Goal: Task Accomplishment & Management: Complete application form

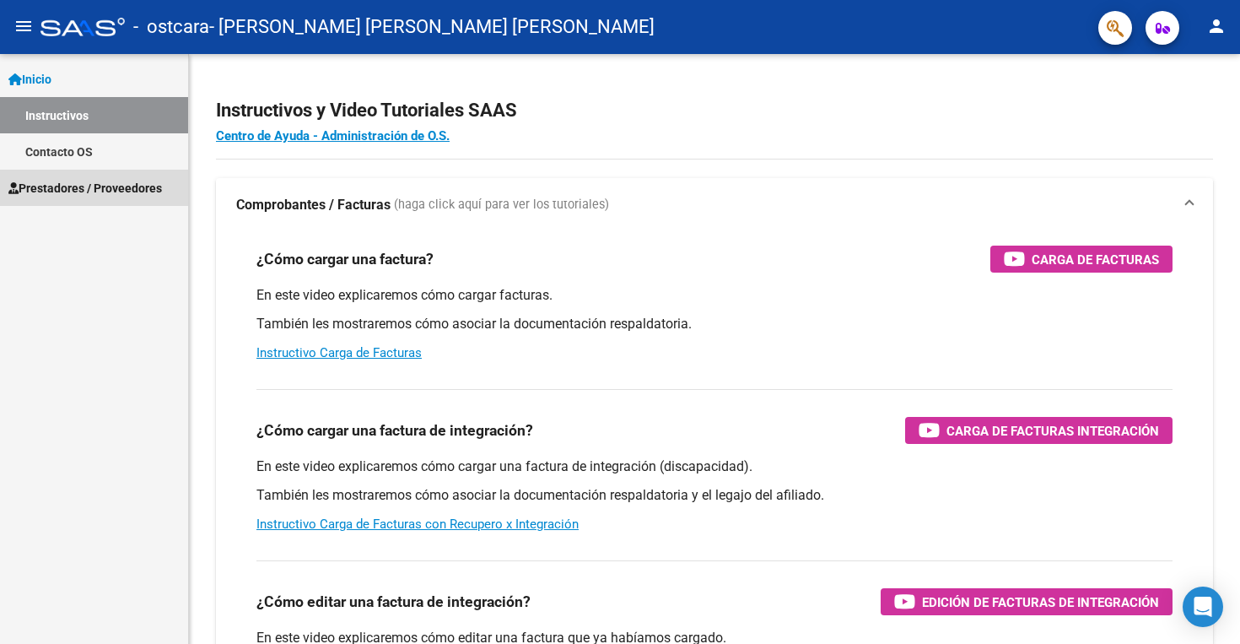
click at [55, 186] on span "Prestadores / Proveedores" at bounding box center [85, 188] width 154 height 19
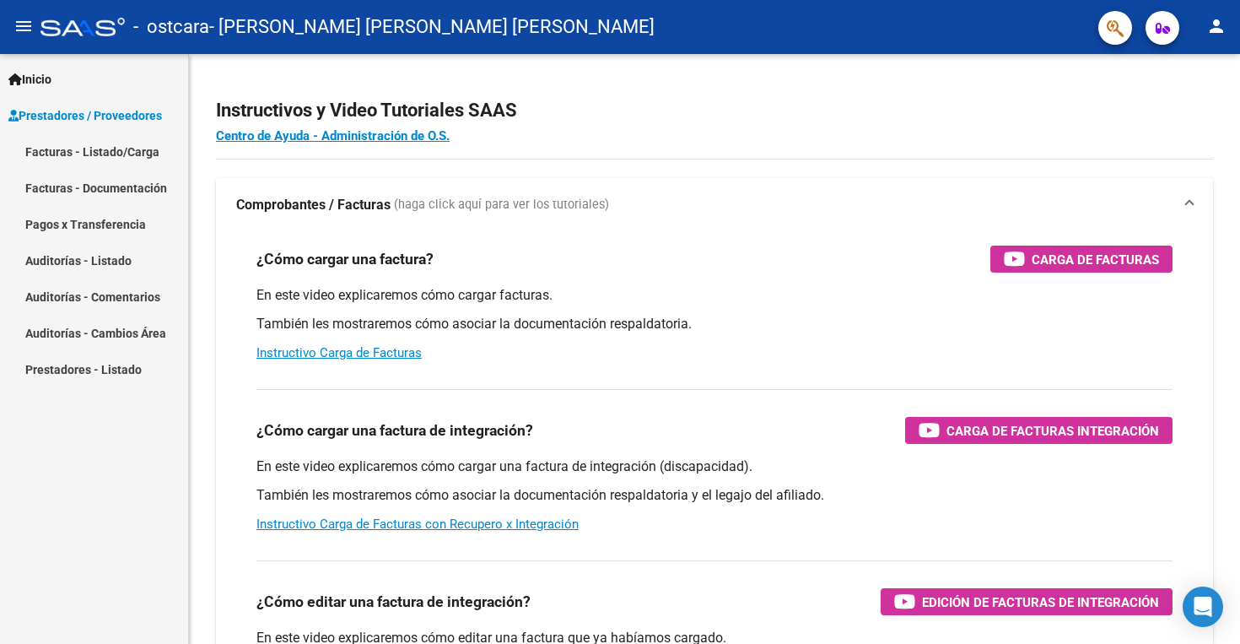
click at [73, 151] on link "Facturas - Listado/Carga" at bounding box center [94, 151] width 188 height 36
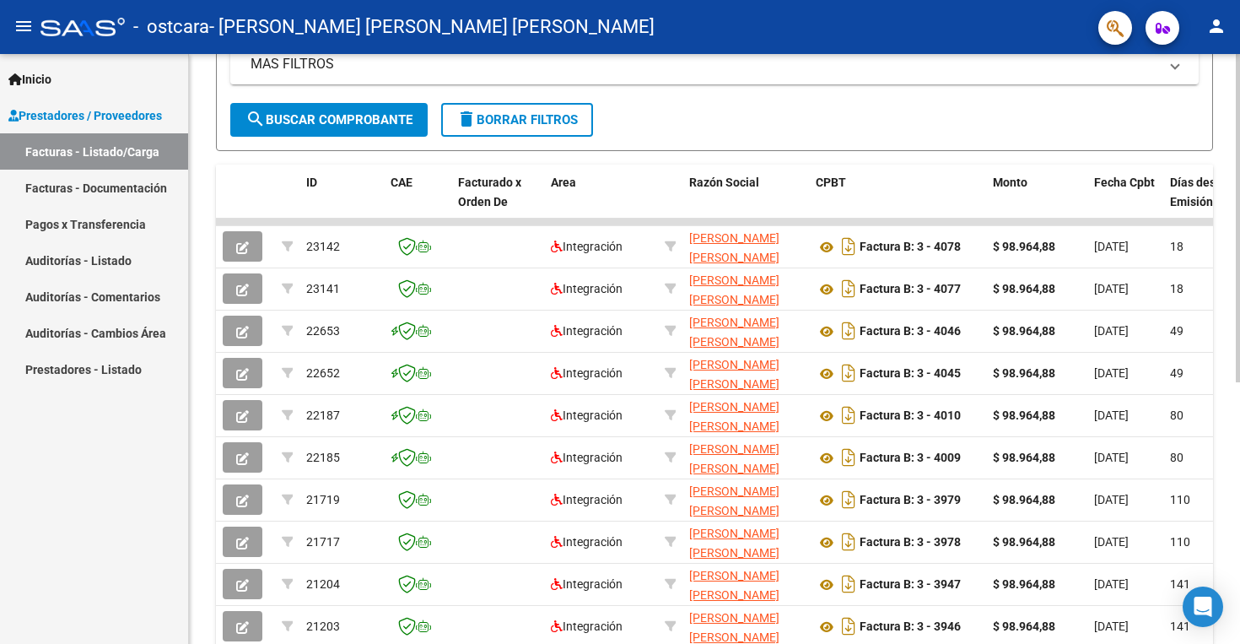
scroll to position [365, 0]
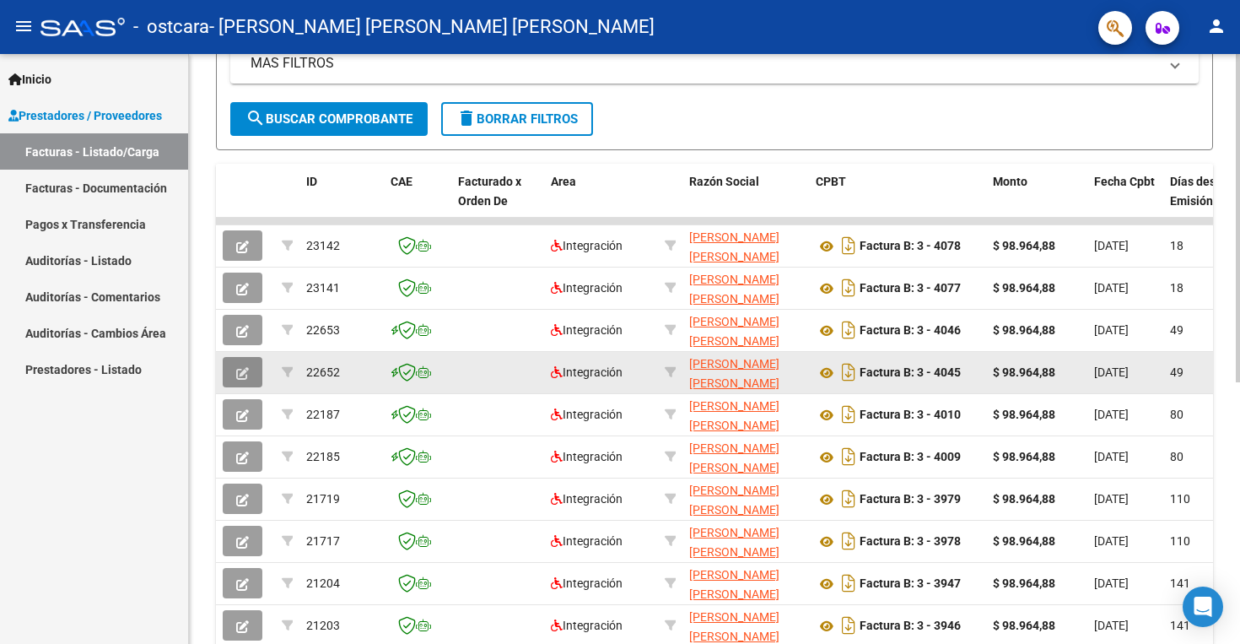
click at [240, 374] on icon "button" at bounding box center [242, 373] width 13 height 13
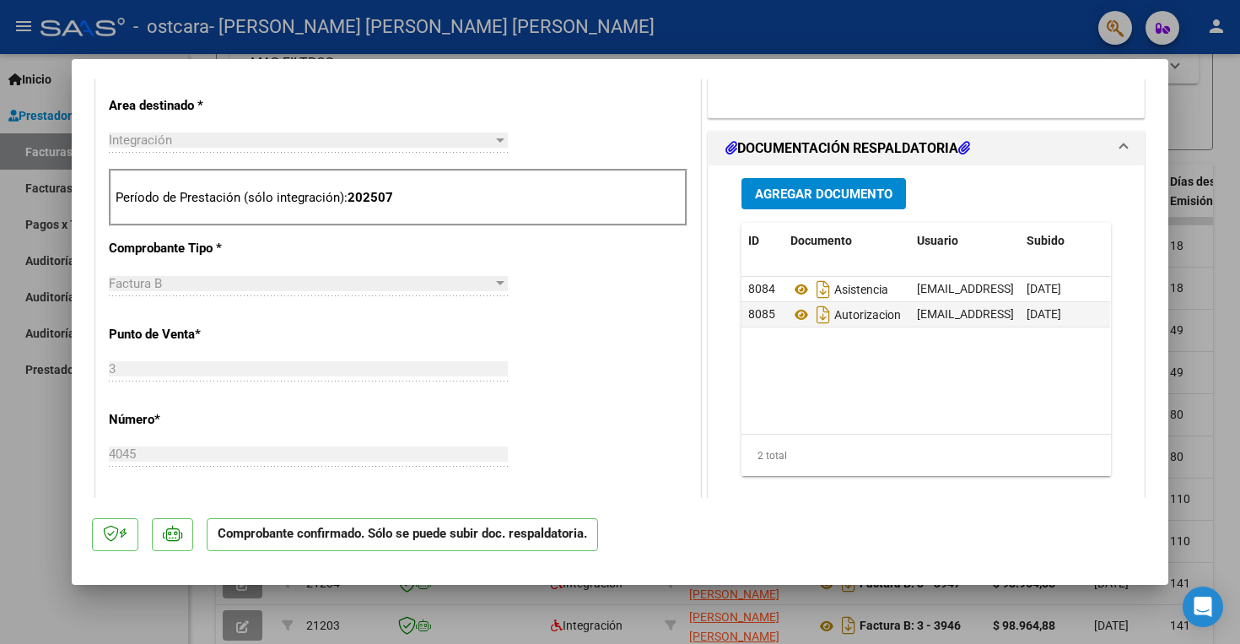
scroll to position [595, 0]
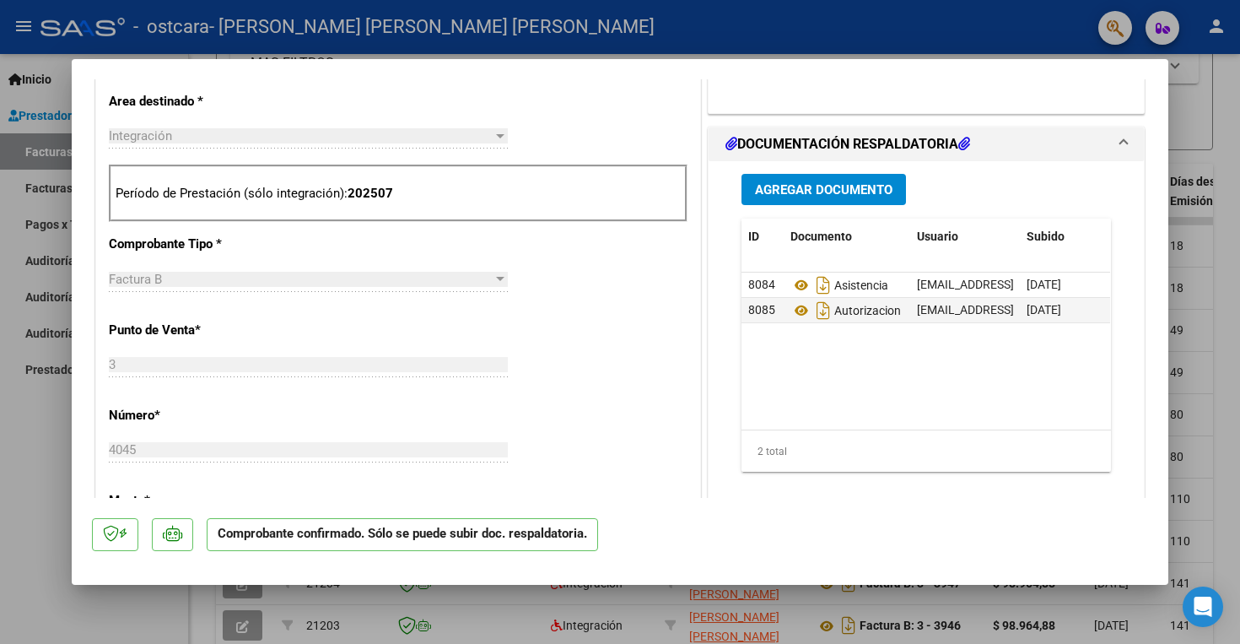
click at [852, 190] on span "Agregar Documento" at bounding box center [823, 189] width 137 height 15
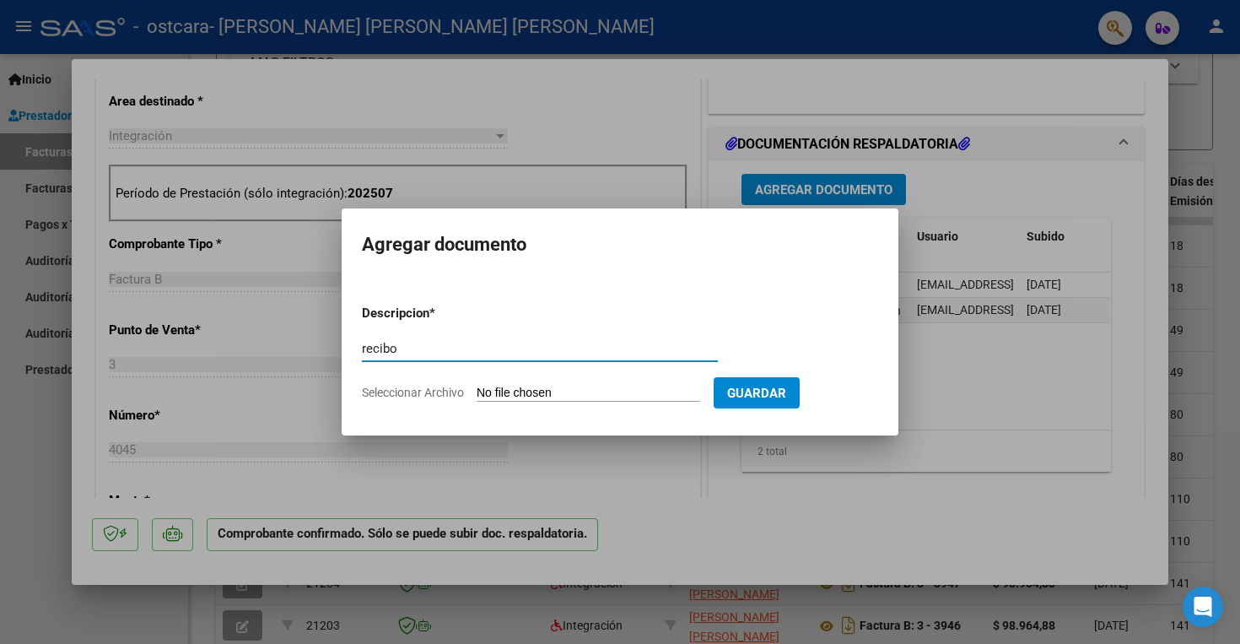
type input "recibo"
click at [547, 388] on input "Seleccionar Archivo" at bounding box center [589, 393] width 224 height 16
type input "C:\fakepath\rbo ost sep.pdf"
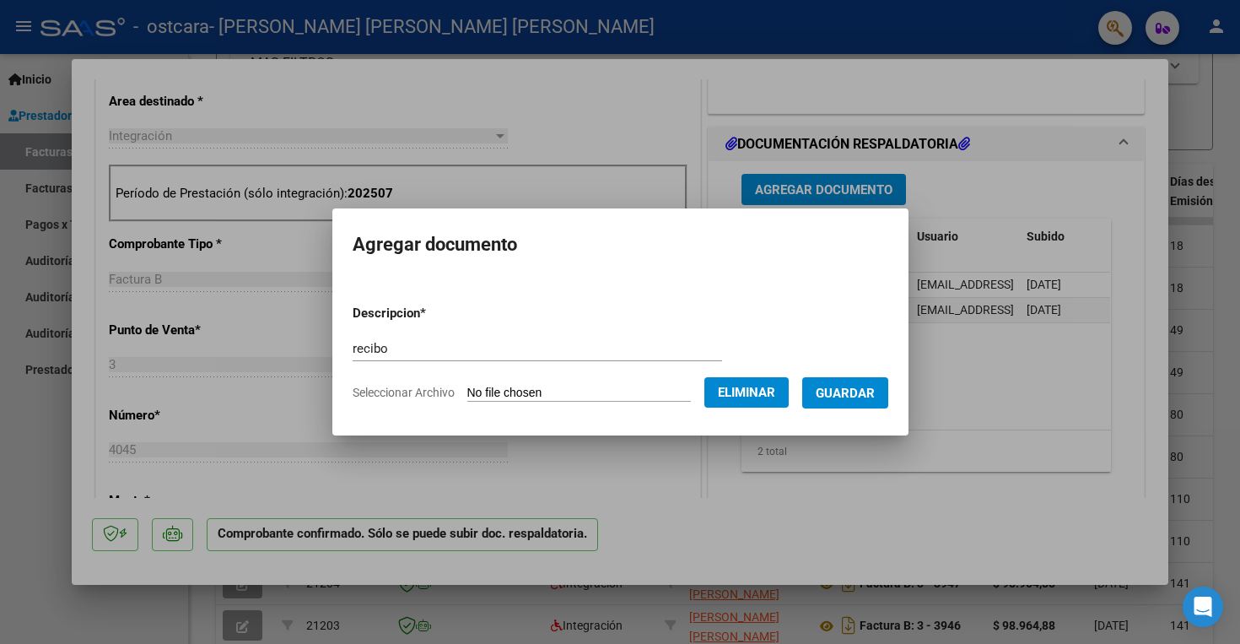
click at [857, 392] on span "Guardar" at bounding box center [845, 392] width 59 height 15
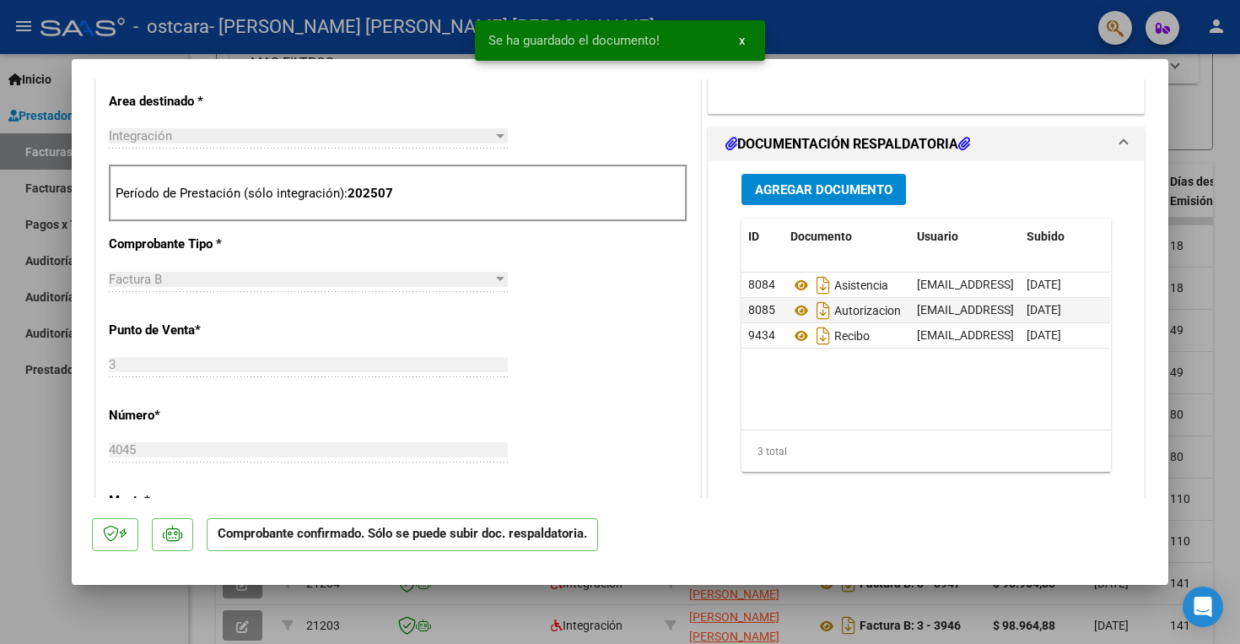
click at [13, 415] on div at bounding box center [620, 322] width 1240 height 644
type input "$ 0,00"
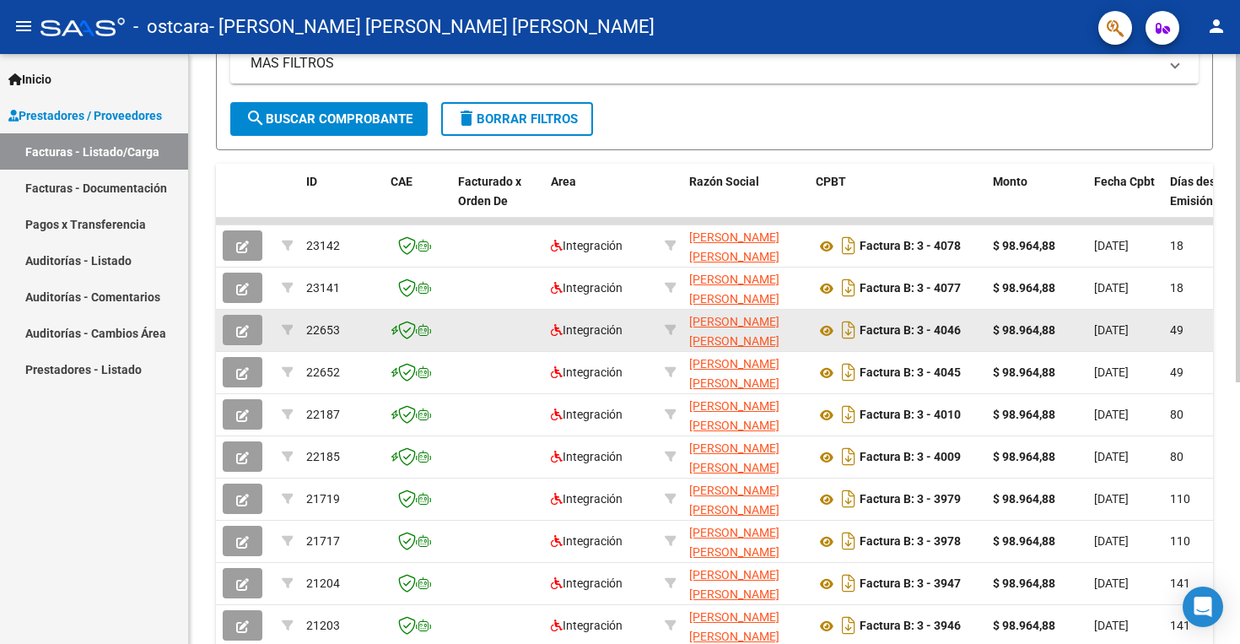
click at [244, 331] on icon "button" at bounding box center [242, 331] width 13 height 13
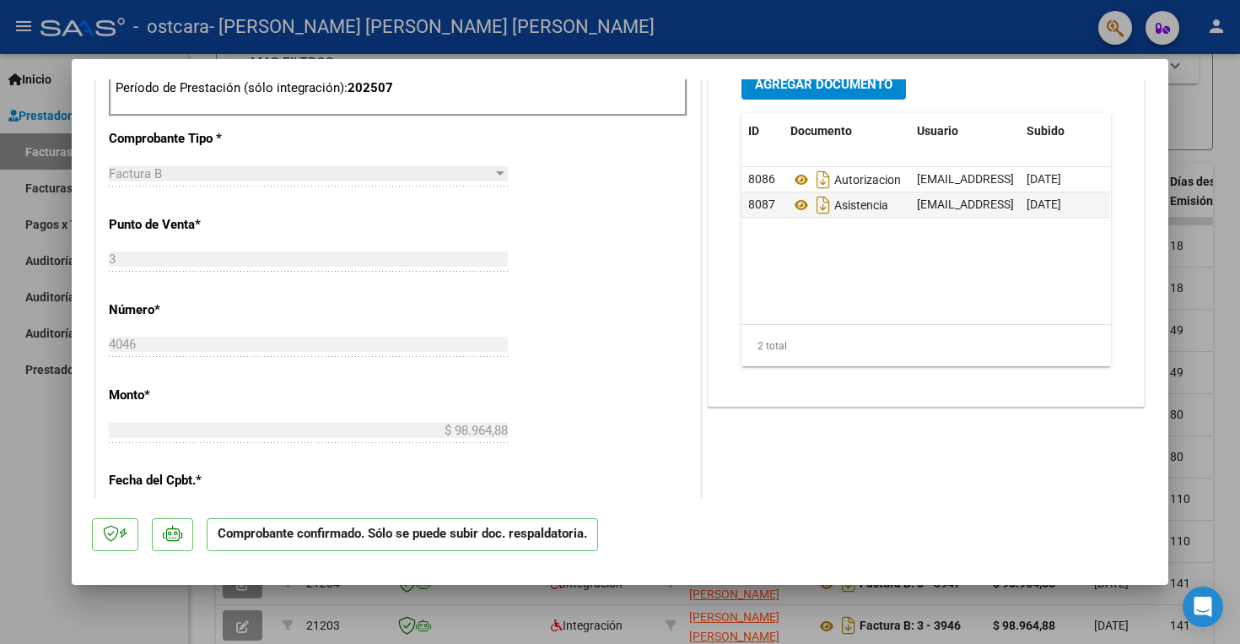
scroll to position [708, 0]
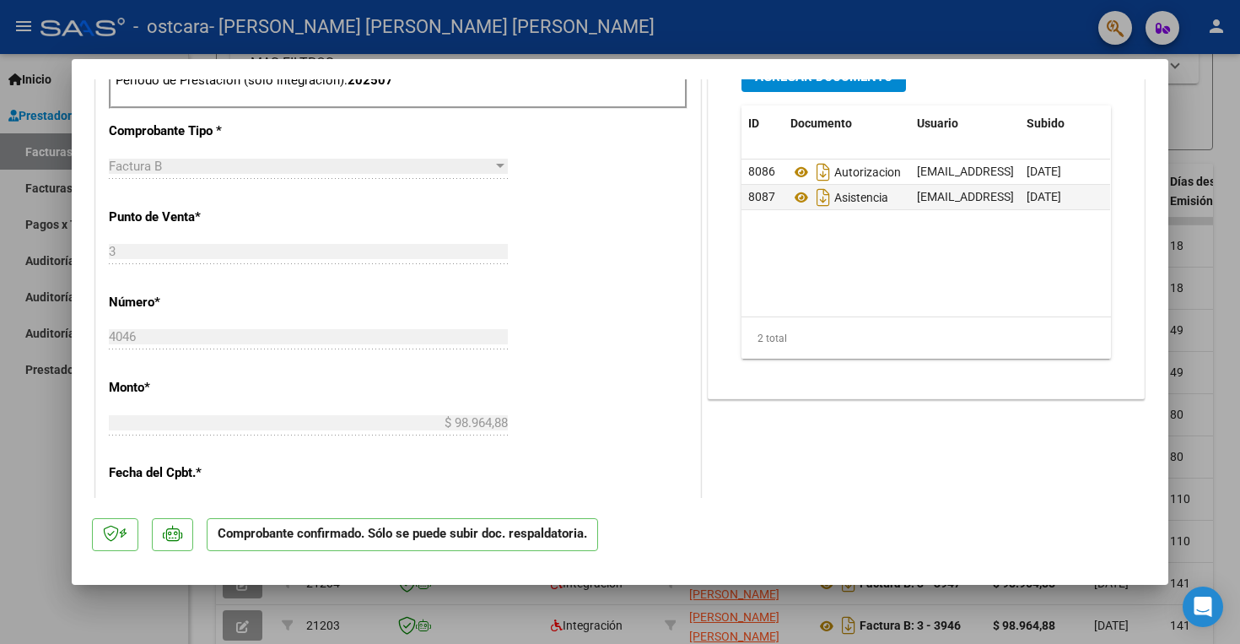
click at [854, 84] on span "Agregar Documento" at bounding box center [823, 76] width 137 height 15
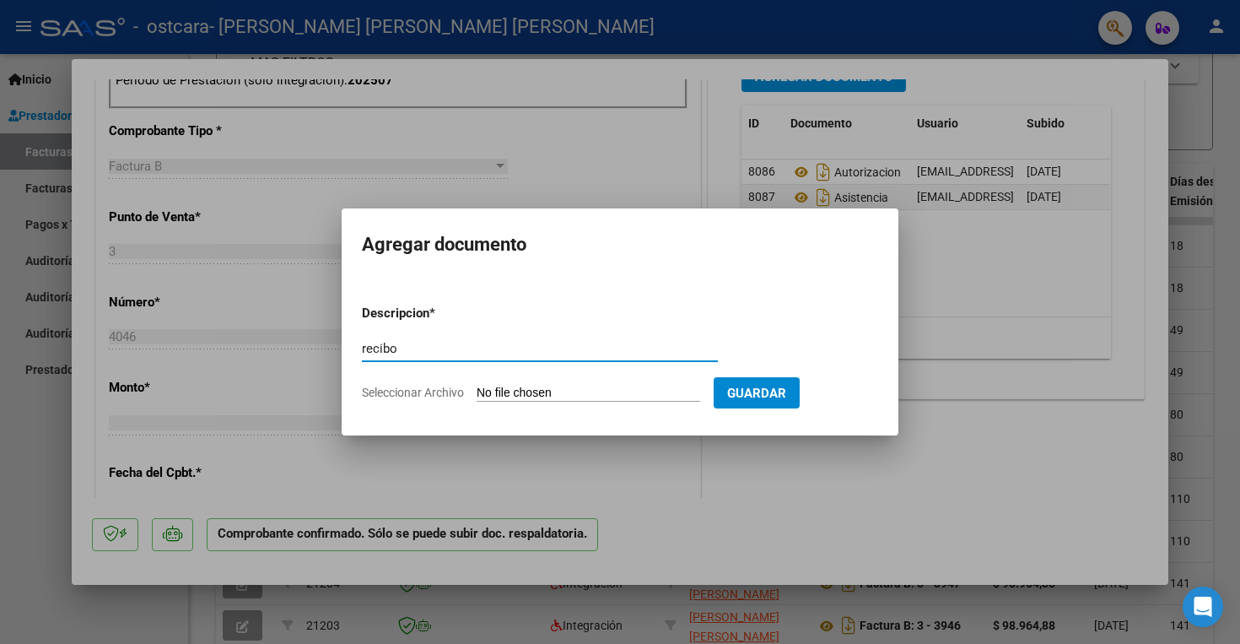
type input "recibo"
click at [536, 393] on input "Seleccionar Archivo" at bounding box center [589, 393] width 224 height 16
type input "C:\fakepath\rbo ost sep.pdf"
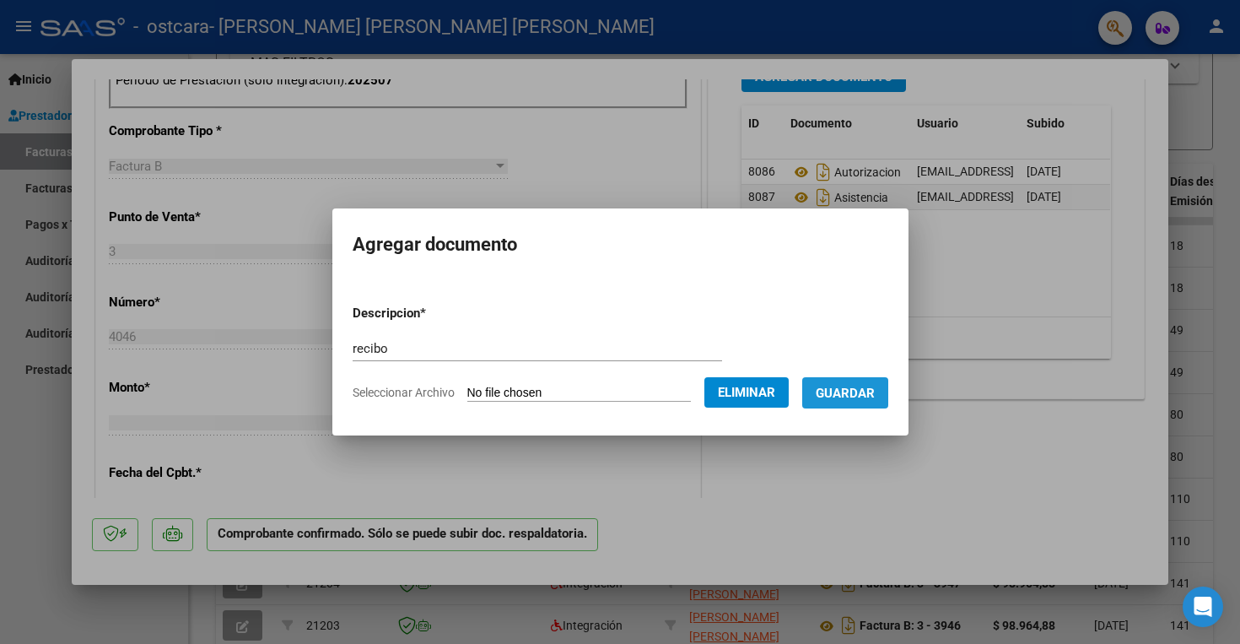
click at [867, 396] on span "Guardar" at bounding box center [845, 392] width 59 height 15
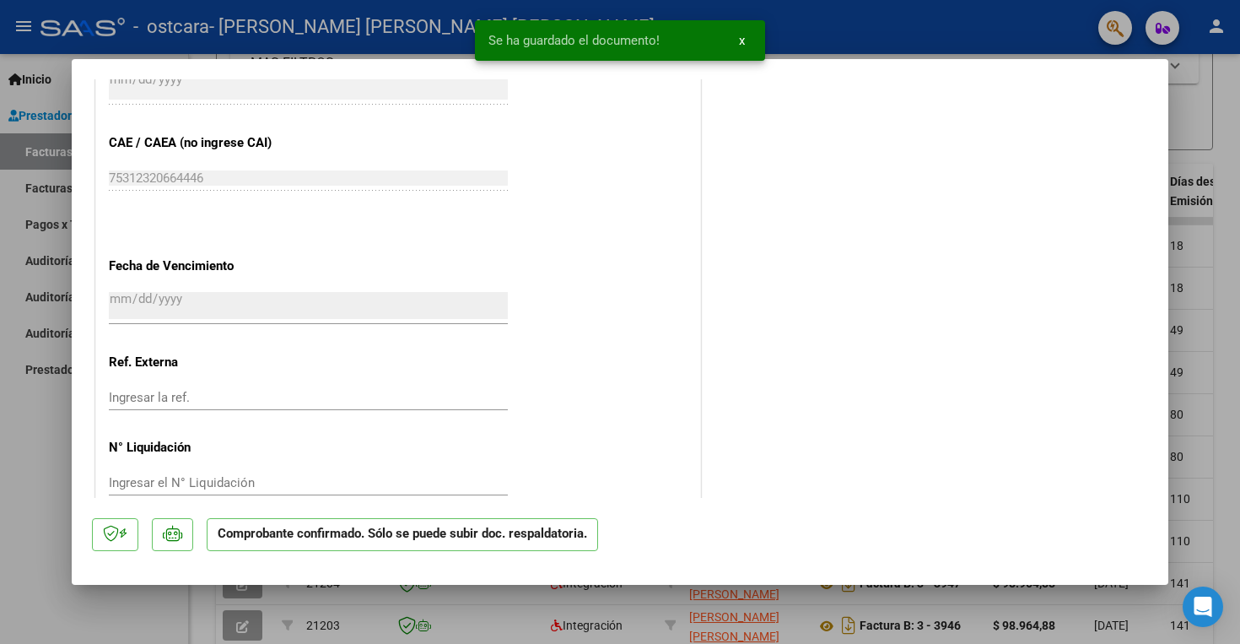
scroll to position [1161, 0]
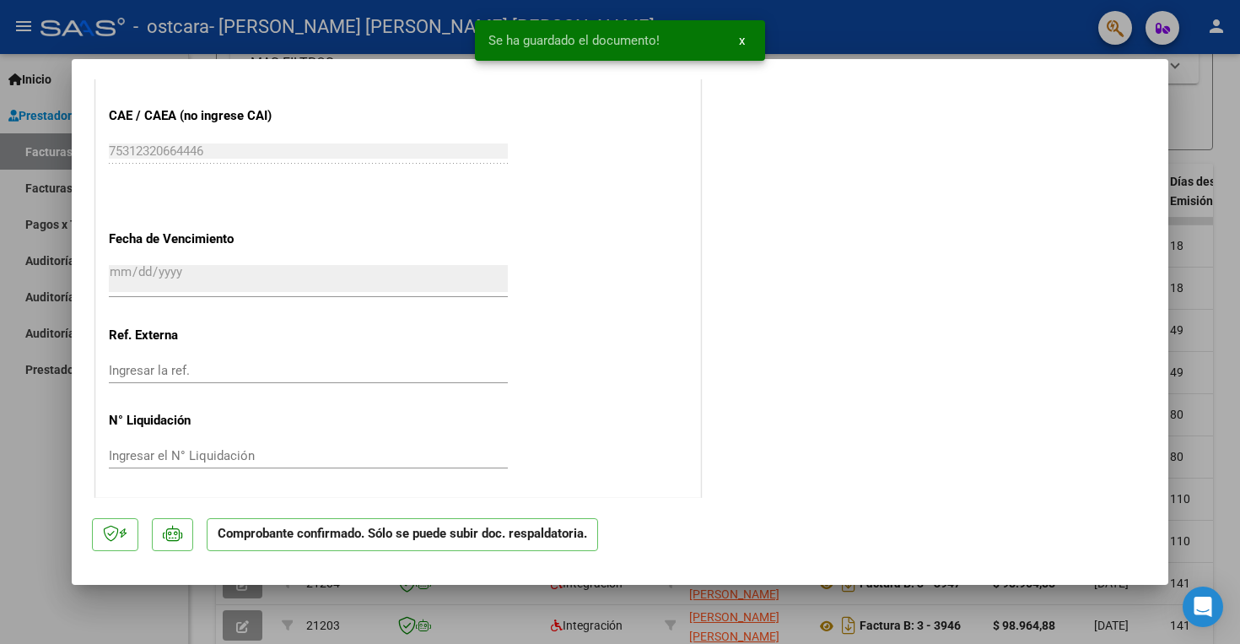
click at [26, 443] on div at bounding box center [620, 322] width 1240 height 644
type input "$ 0,00"
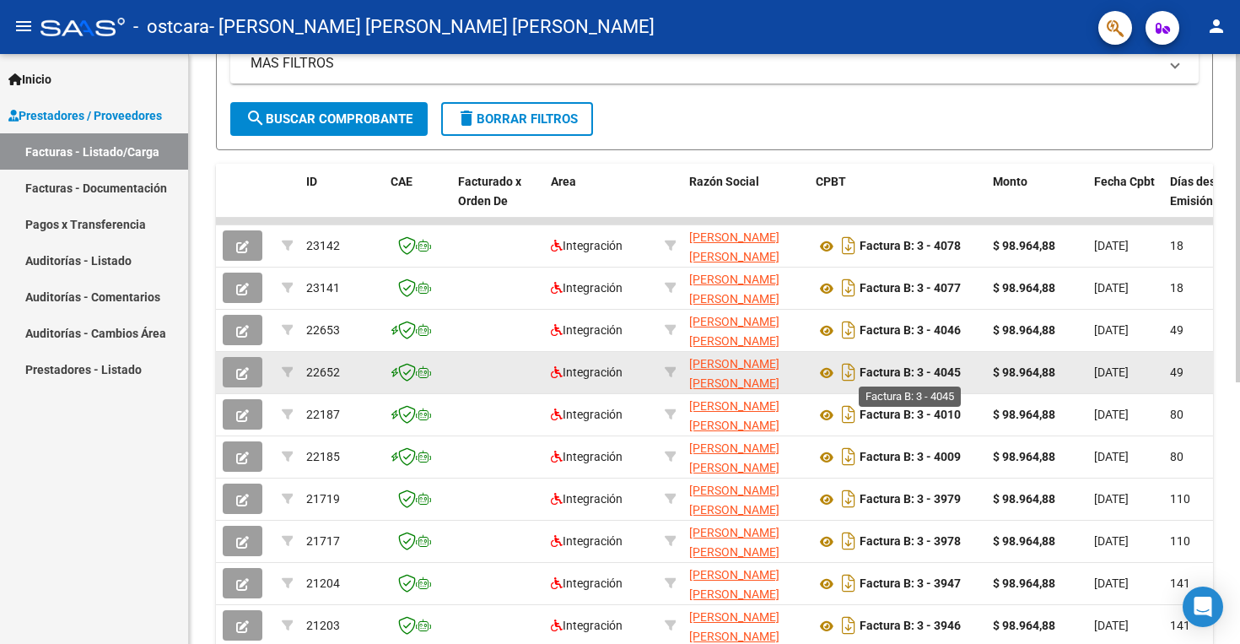
click at [943, 370] on strong "Factura B: 3 - 4045" at bounding box center [909, 372] width 101 height 13
click at [242, 374] on icon "button" at bounding box center [242, 373] width 13 height 13
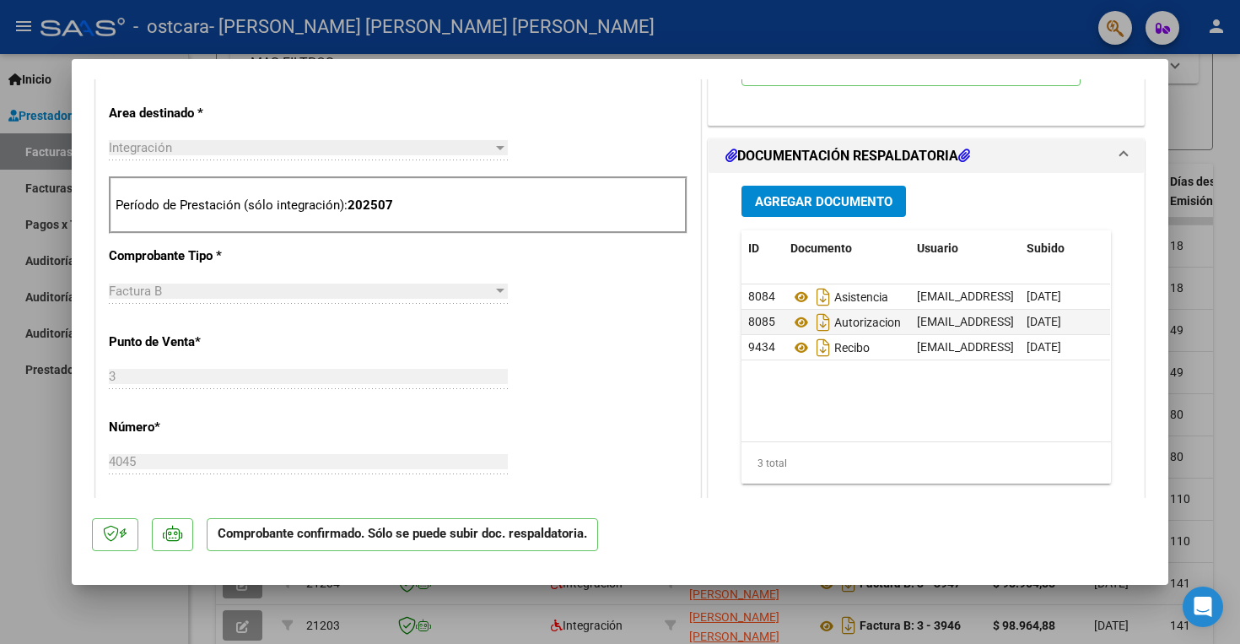
scroll to position [584, 0]
click at [40, 427] on div at bounding box center [620, 322] width 1240 height 644
type input "$ 0,00"
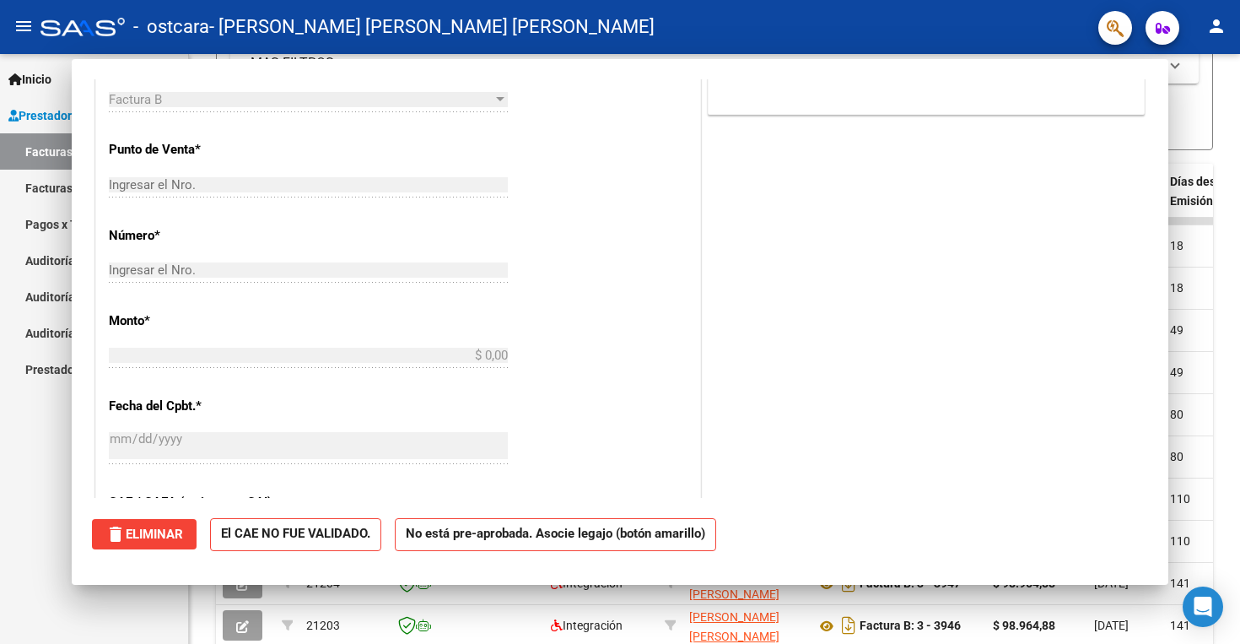
scroll to position [0, 0]
